Goal: Task Accomplishment & Management: Manage account settings

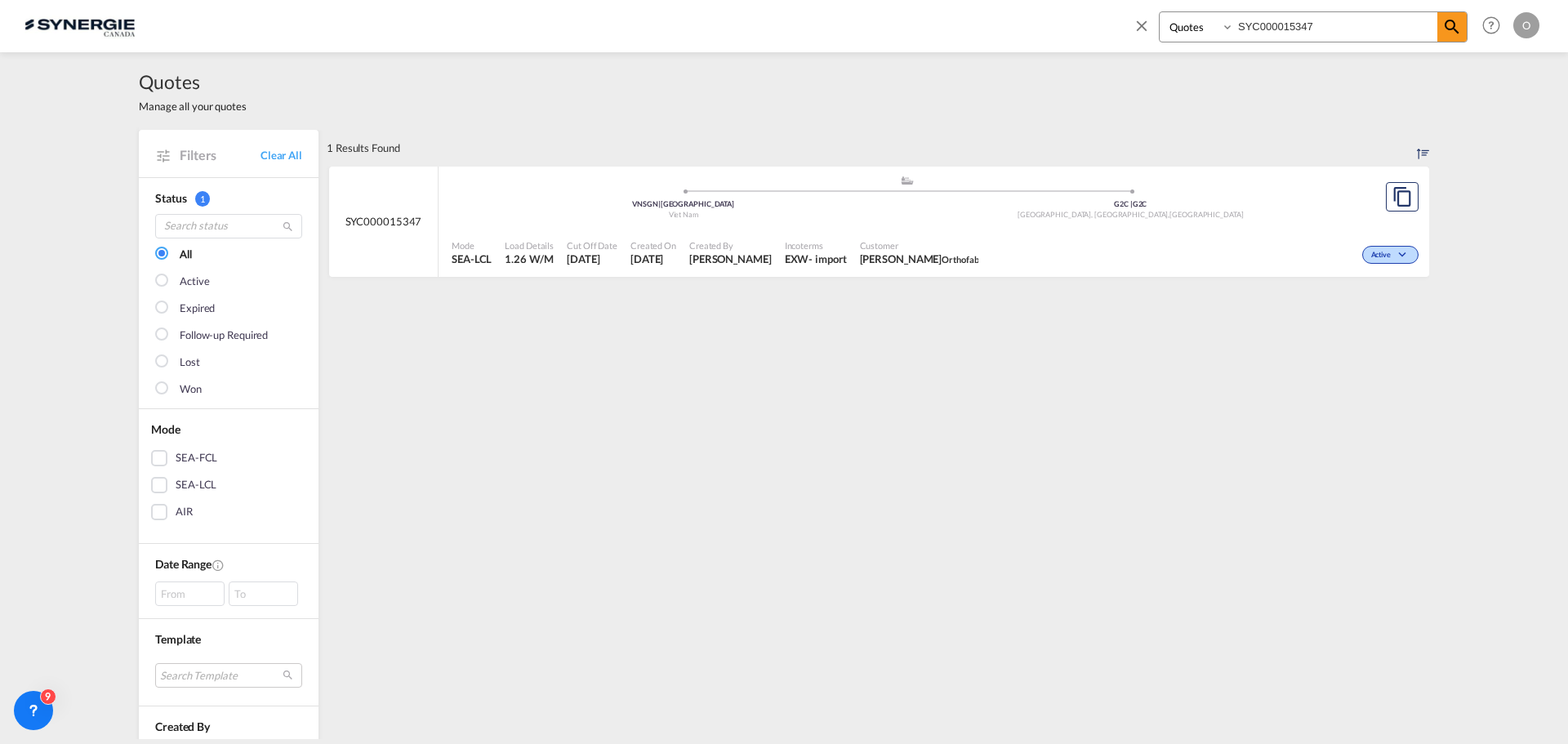
select select "Quotes"
drag, startPoint x: 1363, startPoint y: 23, endPoint x: 1167, endPoint y: 17, distance: 196.1
click at [1178, 21] on div "Bookings Quotes Enquiries SYC000015347" at bounding box center [1313, 26] width 309 height 31
paste input "178"
type input "SYC000015178"
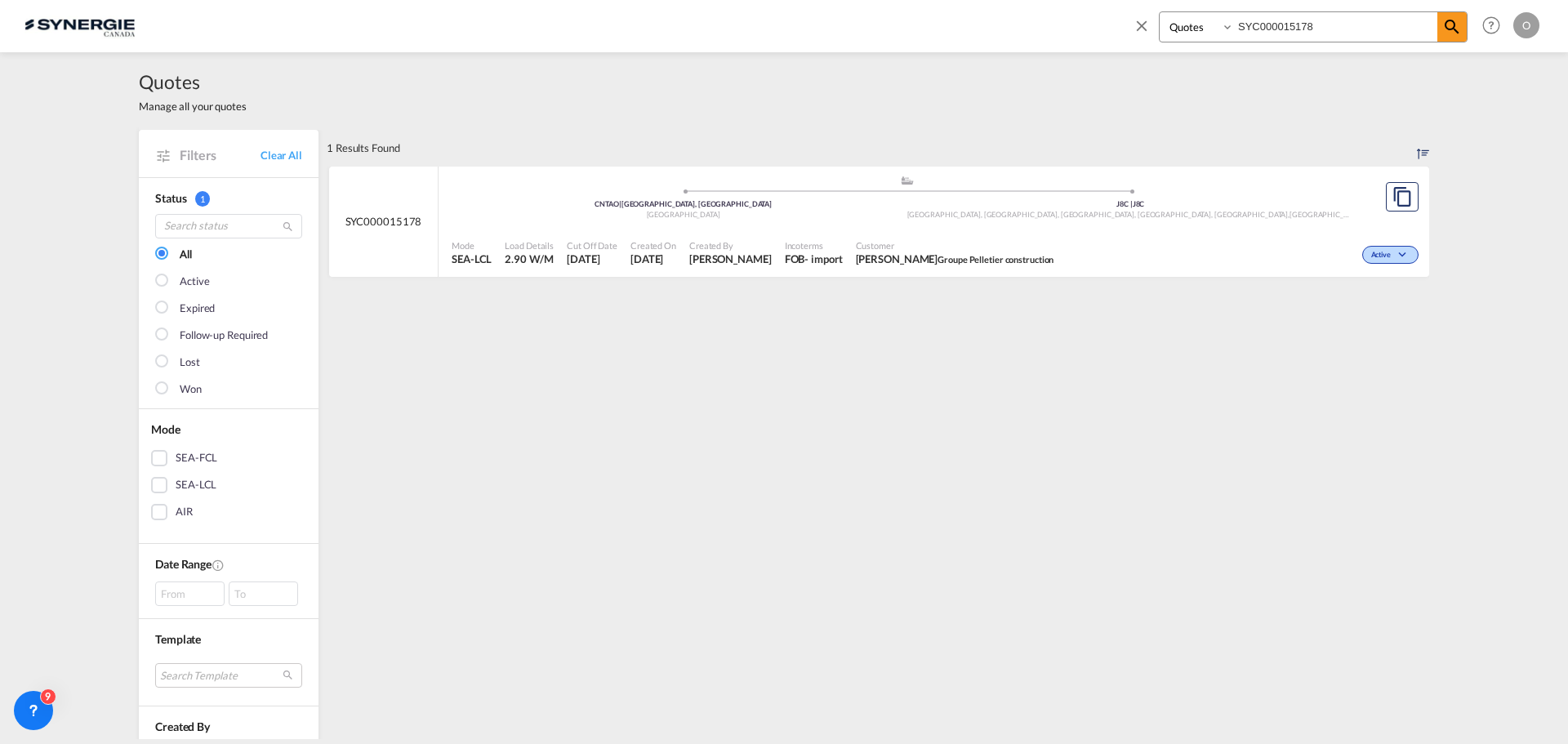
click at [976, 247] on span "Customer" at bounding box center [955, 246] width 198 height 12
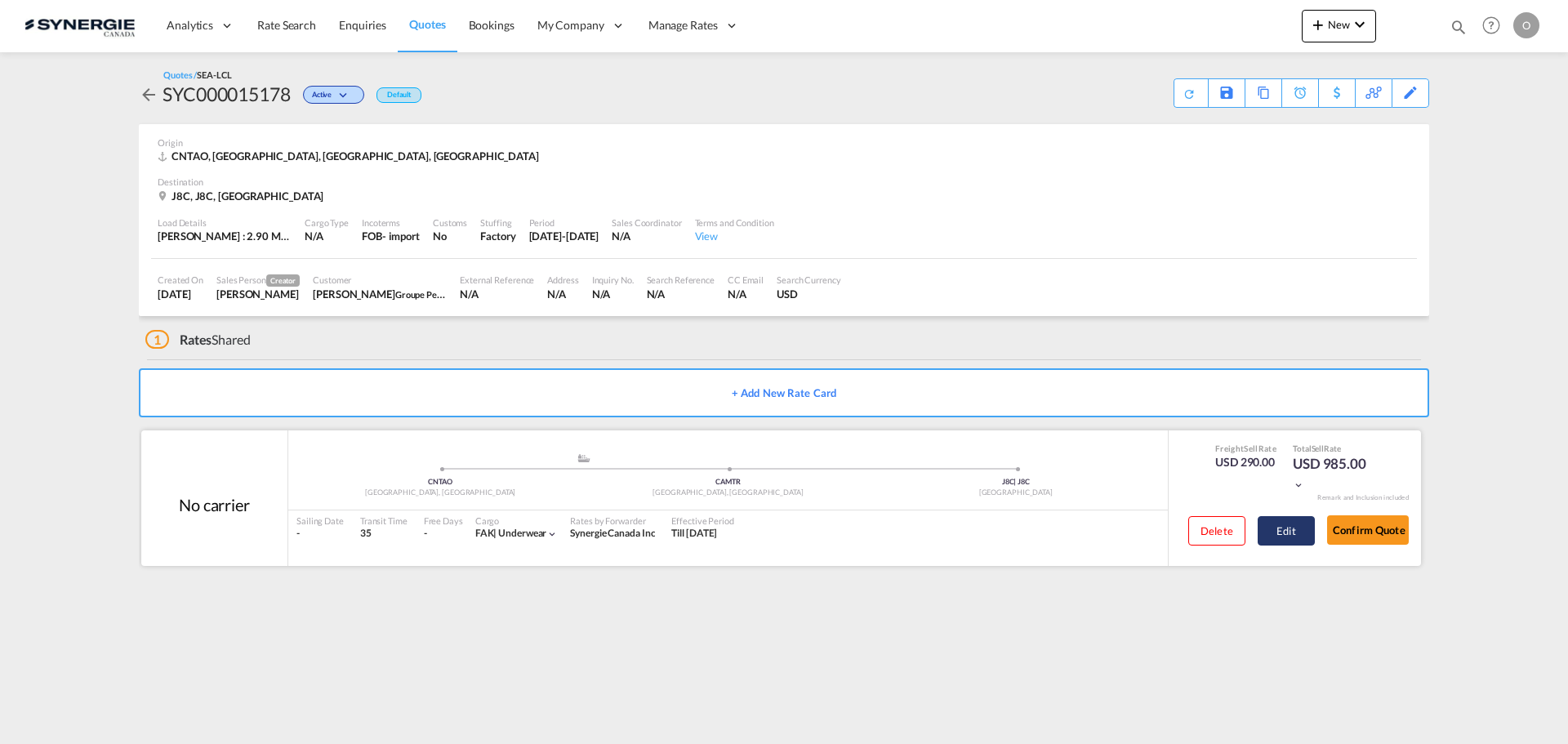
click at [1297, 522] on button "Edit" at bounding box center [1286, 530] width 57 height 29
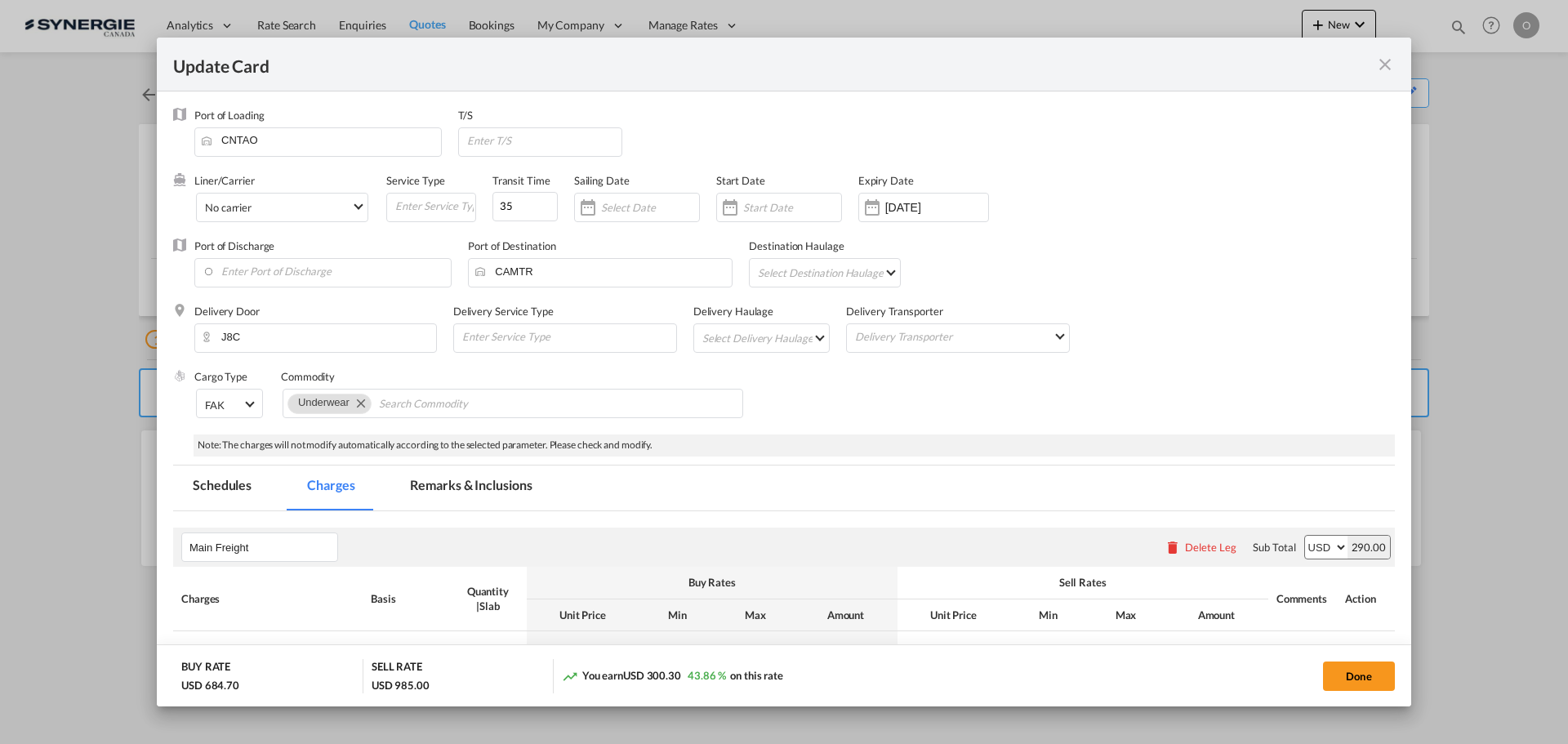
select select "per_w/m"
select select "per_hbl"
select select "flat"
select select "per_shipment"
select select "per_bl"
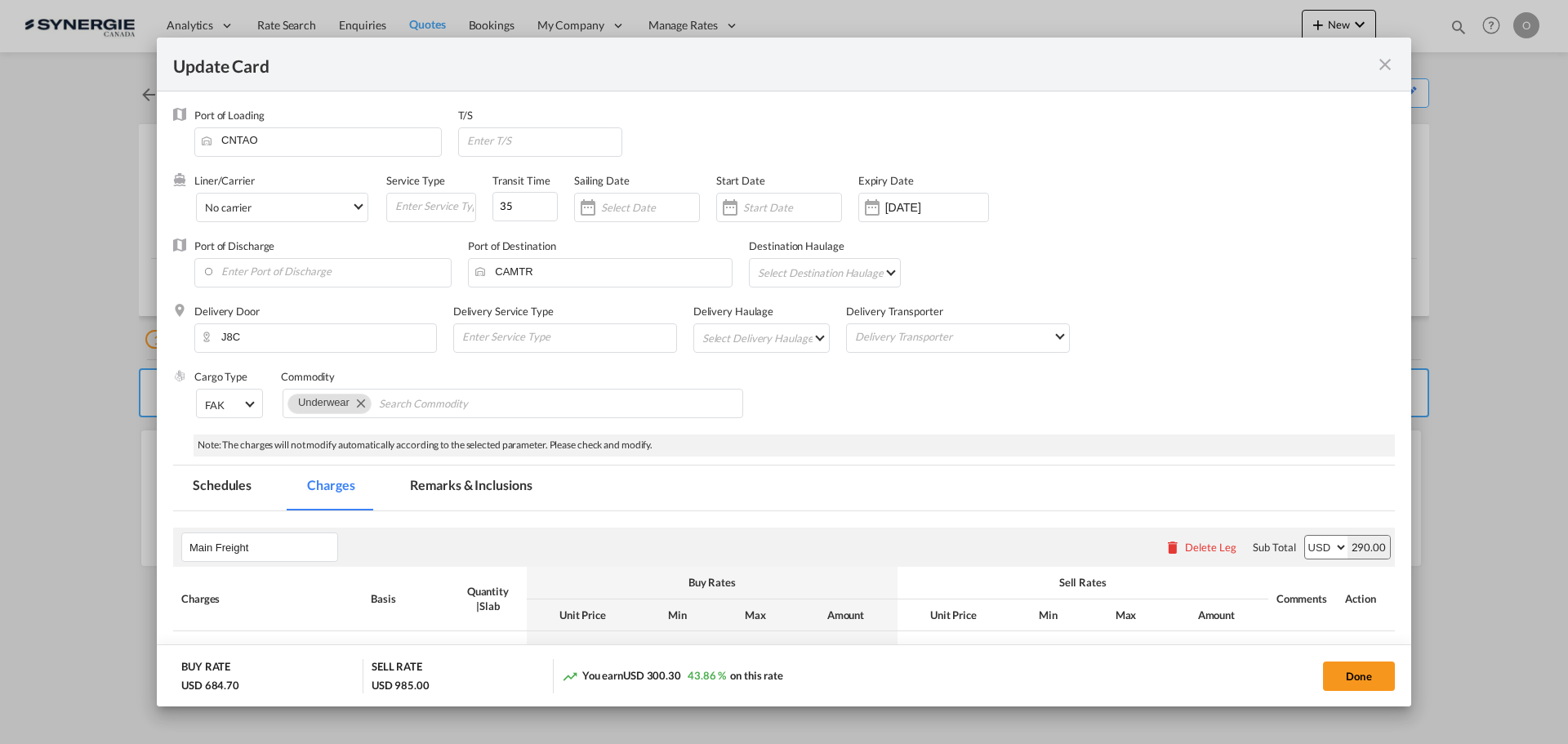
select select "per_bl"
click at [492, 480] on md-tab-item "Remarks & Inclusions" at bounding box center [471, 487] width 161 height 45
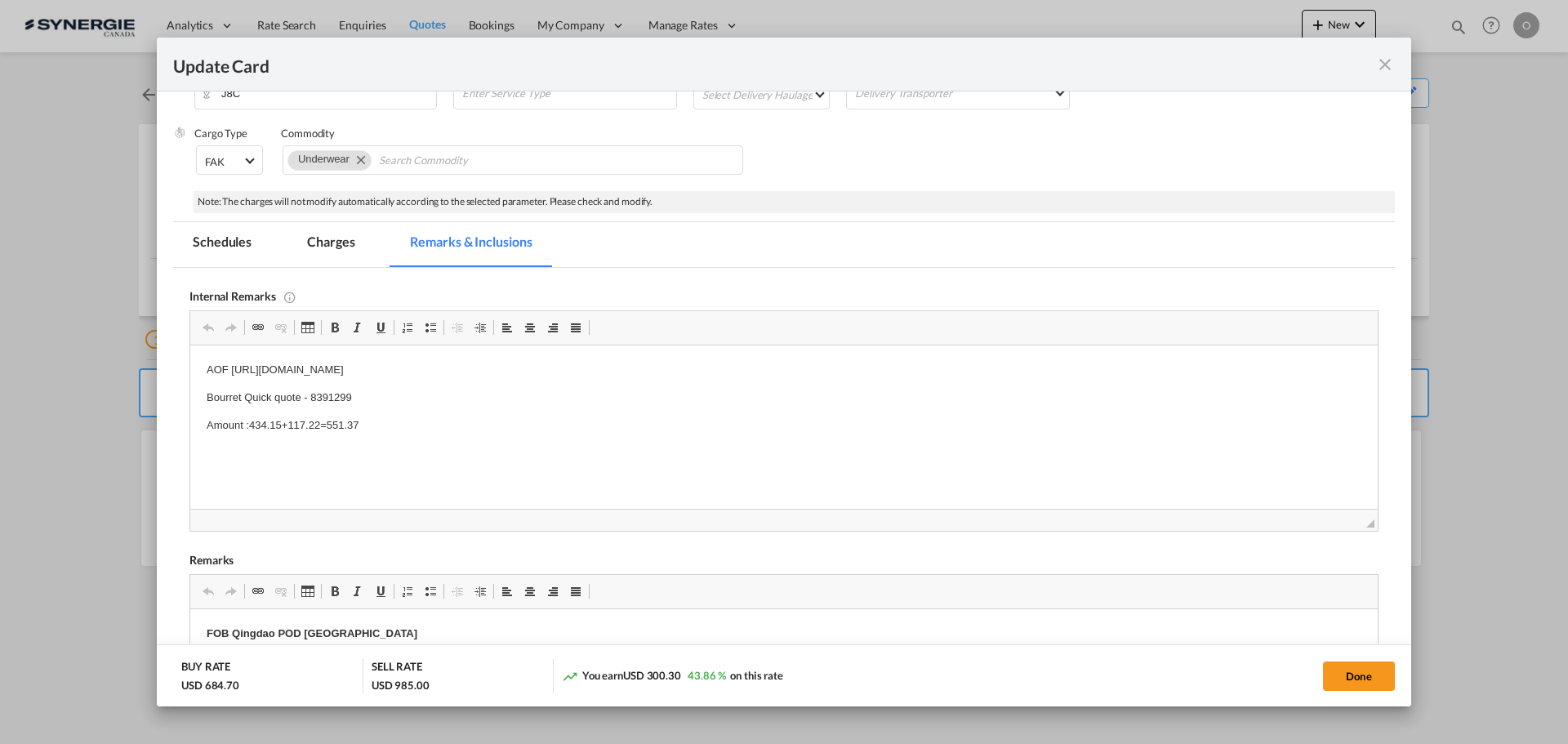
scroll to position [245, 0]
drag, startPoint x: 233, startPoint y: 368, endPoint x: 393, endPoint y: 368, distance: 160.0
drag, startPoint x: 233, startPoint y: 366, endPoint x: 688, endPoint y: 369, distance: 455.0
click at [688, 369] on p "AOF [URL][DOMAIN_NAME]" at bounding box center [784, 368] width 1155 height 18
copy p "[URL][DOMAIN_NAME]"
